Goal: Task Accomplishment & Management: Manage account settings

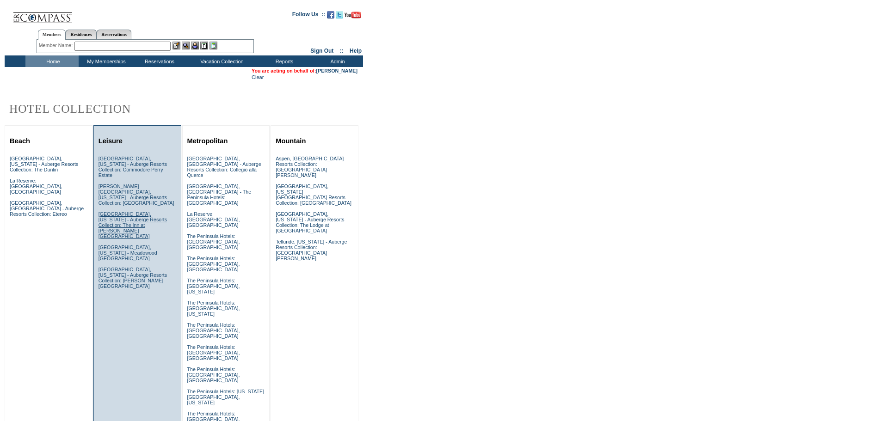
click at [147, 211] on link "Los Olivos, California - Auberge Resorts Collection: The Inn at Mattei’s Tavern" at bounding box center [132, 225] width 68 height 28
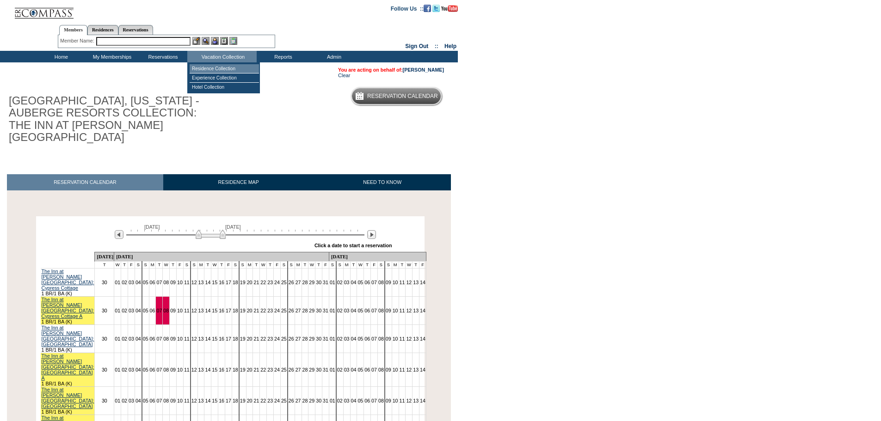
click at [246, 68] on td "Residence Collection" at bounding box center [224, 68] width 69 height 9
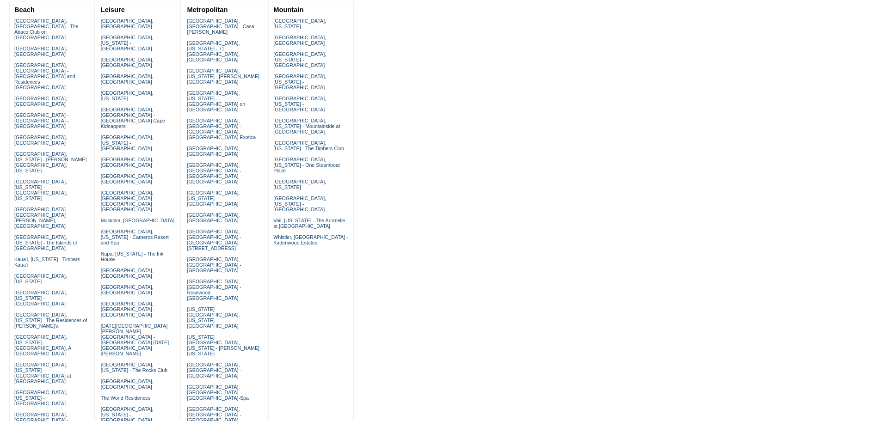
scroll to position [139, 0]
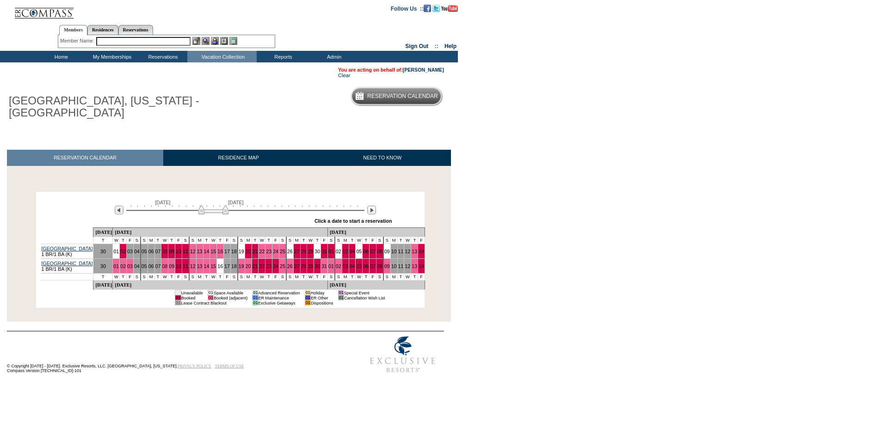
click at [221, 212] on img at bounding box center [213, 209] width 30 height 9
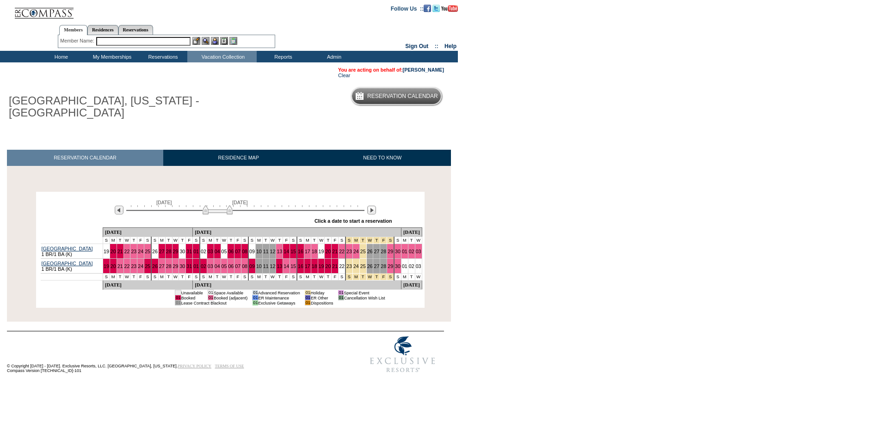
click at [225, 213] on img at bounding box center [217, 209] width 30 height 9
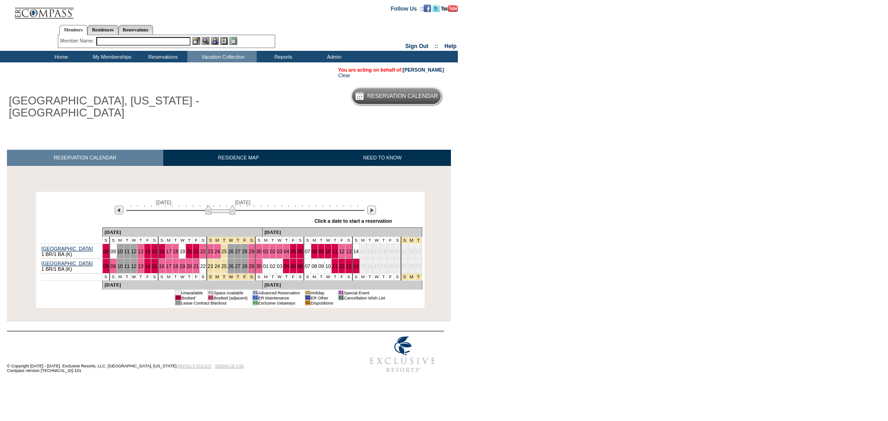
click at [228, 213] on img at bounding box center [220, 209] width 30 height 9
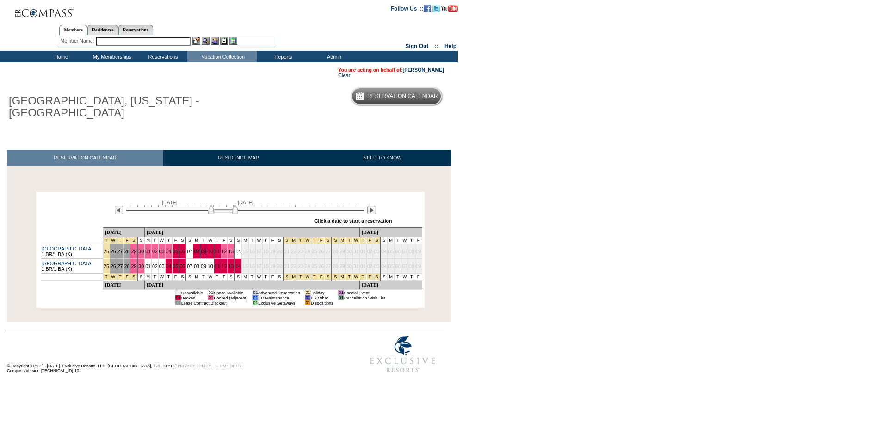
click at [230, 214] on img at bounding box center [223, 209] width 30 height 9
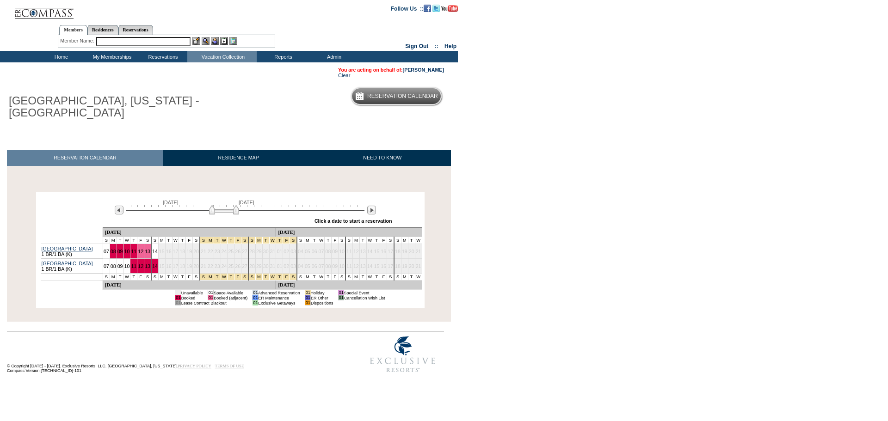
click at [232, 214] on img at bounding box center [224, 209] width 30 height 9
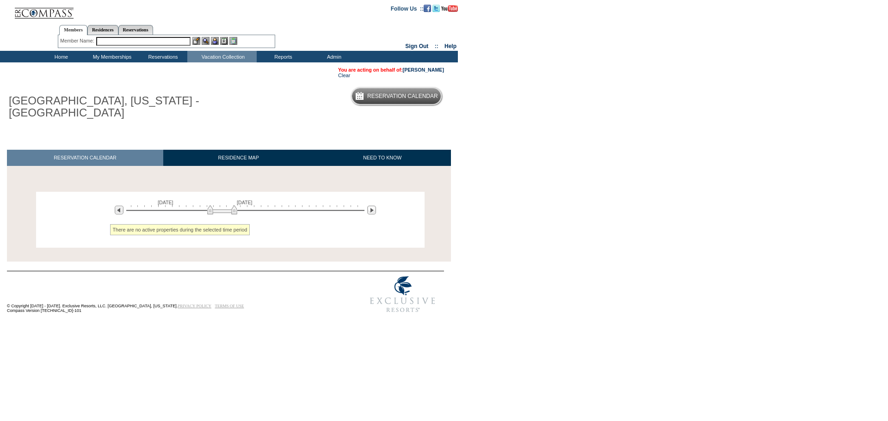
click at [225, 209] on img at bounding box center [222, 209] width 30 height 9
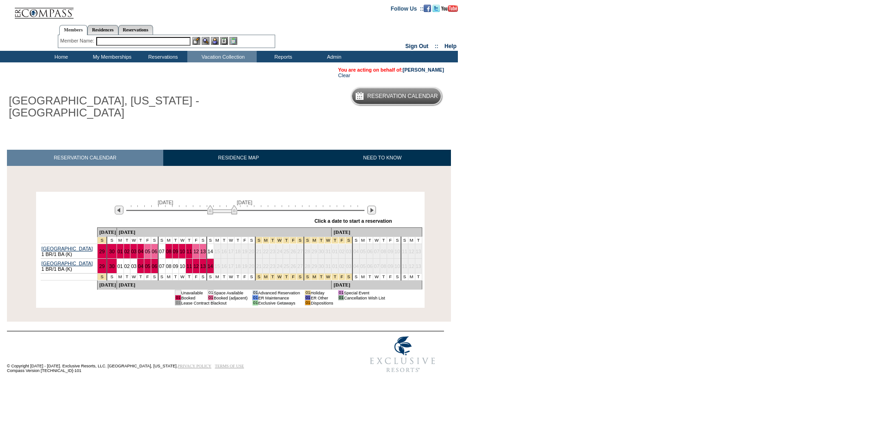
click at [146, 45] on input "text" at bounding box center [143, 41] width 94 height 9
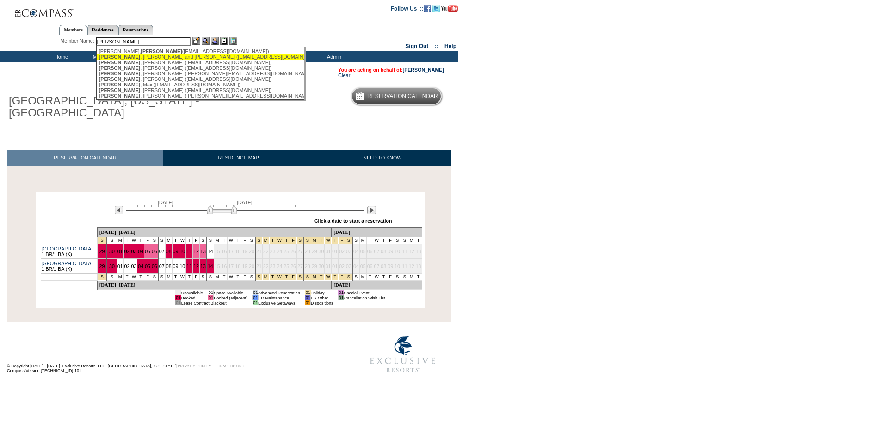
click at [148, 55] on div "Perry , Bob and Molly (perrys5@mac.com)" at bounding box center [200, 57] width 203 height 6
type input "Perry, Bob and Molly (perrys5@mac.com)"
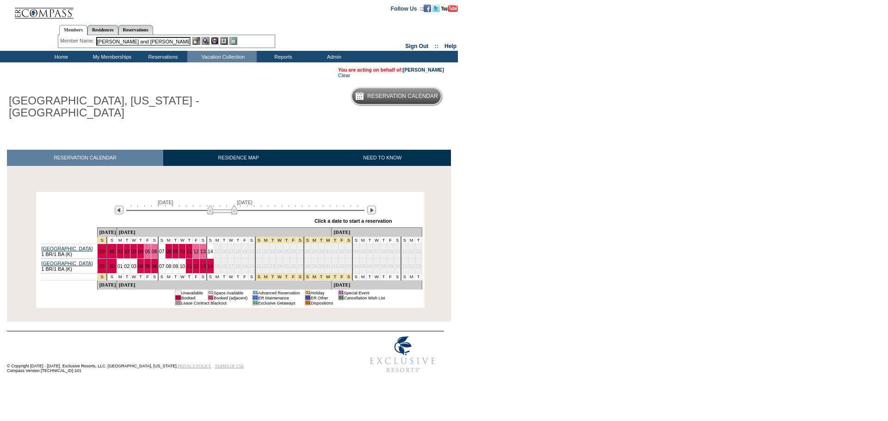
click at [216, 40] on img at bounding box center [215, 41] width 8 height 8
click at [207, 40] on img at bounding box center [206, 41] width 8 height 8
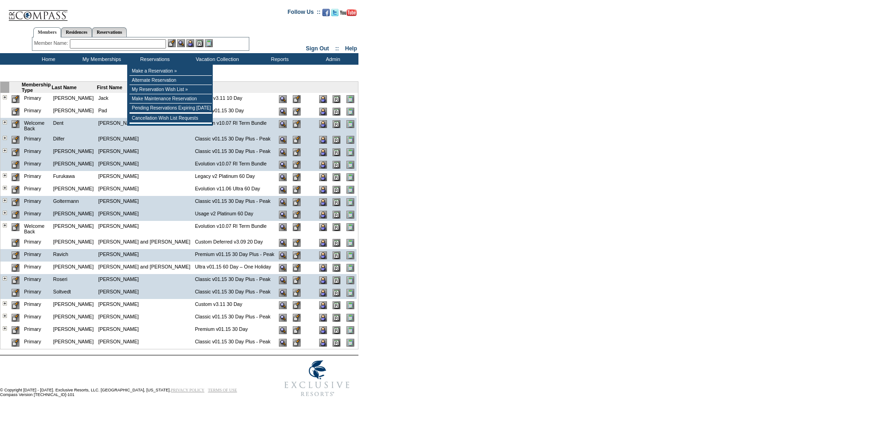
click at [112, 47] on input "text" at bounding box center [118, 43] width 96 height 9
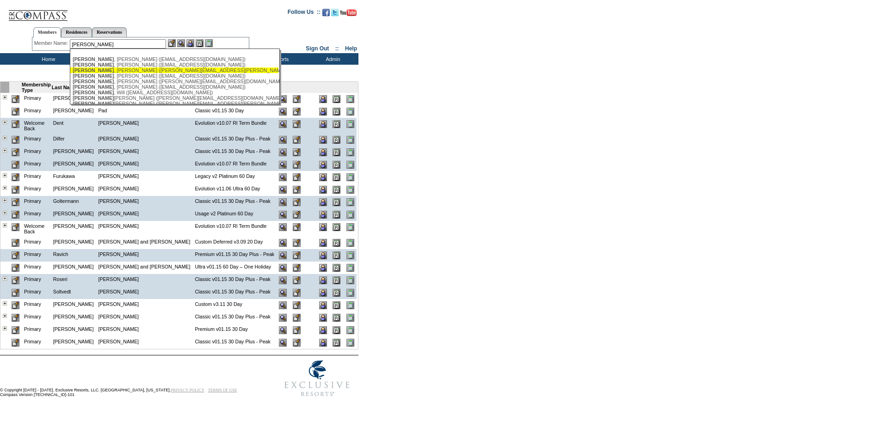
click at [92, 73] on div "[PERSON_NAME] ([PERSON_NAME][EMAIL_ADDRESS][PERSON_NAME][DOMAIN_NAME])" at bounding box center [174, 70] width 203 height 6
type input "[PERSON_NAME] ([PERSON_NAME][EMAIL_ADDRESS][PERSON_NAME][DOMAIN_NAME])"
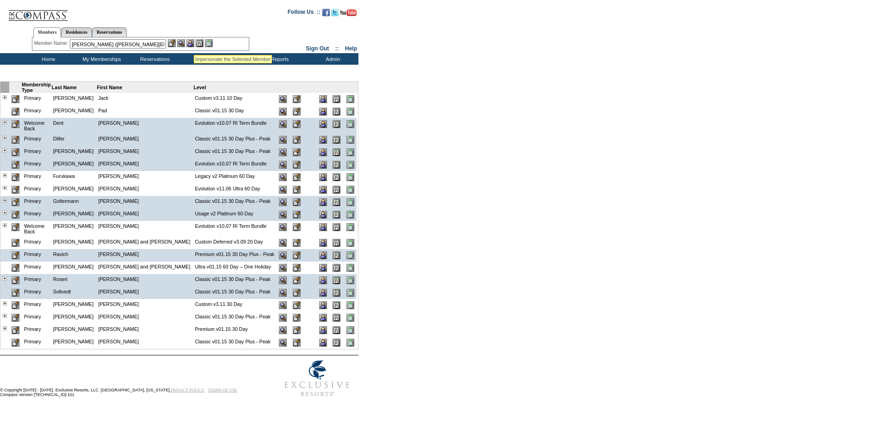
click at [194, 43] on img at bounding box center [190, 43] width 8 height 8
click at [184, 43] on img at bounding box center [181, 43] width 8 height 8
